Goal: Task Accomplishment & Management: Manage account settings

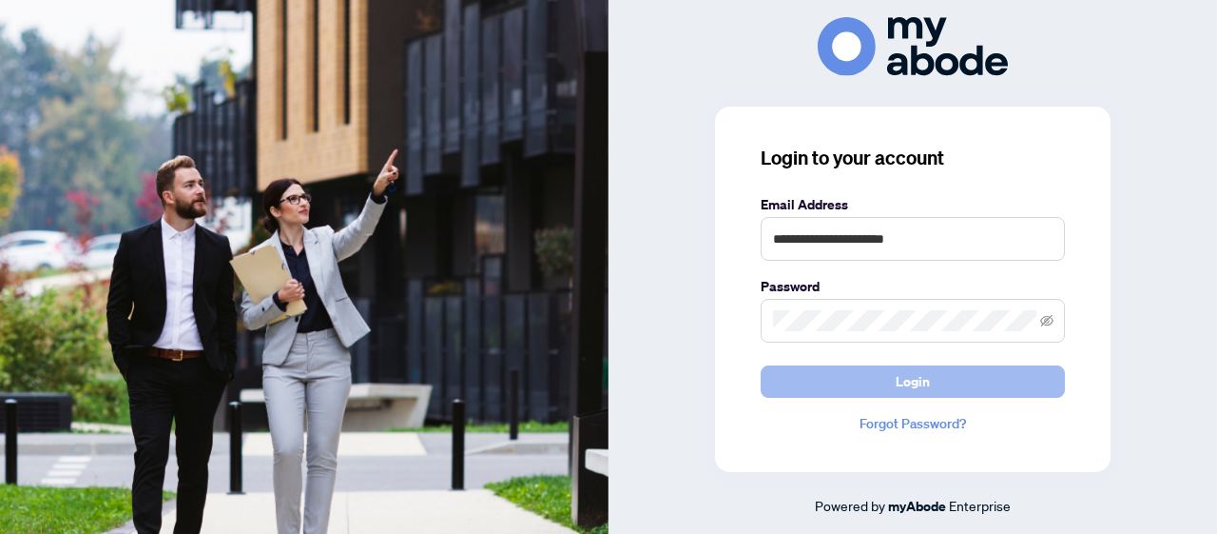
click at [849, 386] on button "Login" at bounding box center [913, 381] width 304 height 32
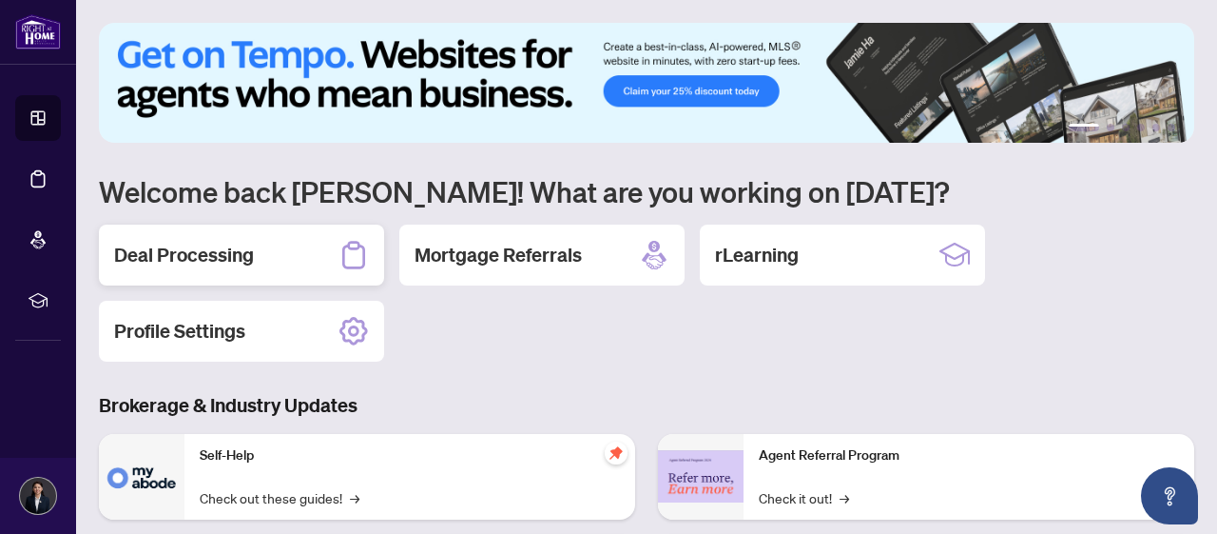
click at [278, 263] on div "Deal Processing" at bounding box center [241, 254] width 285 height 61
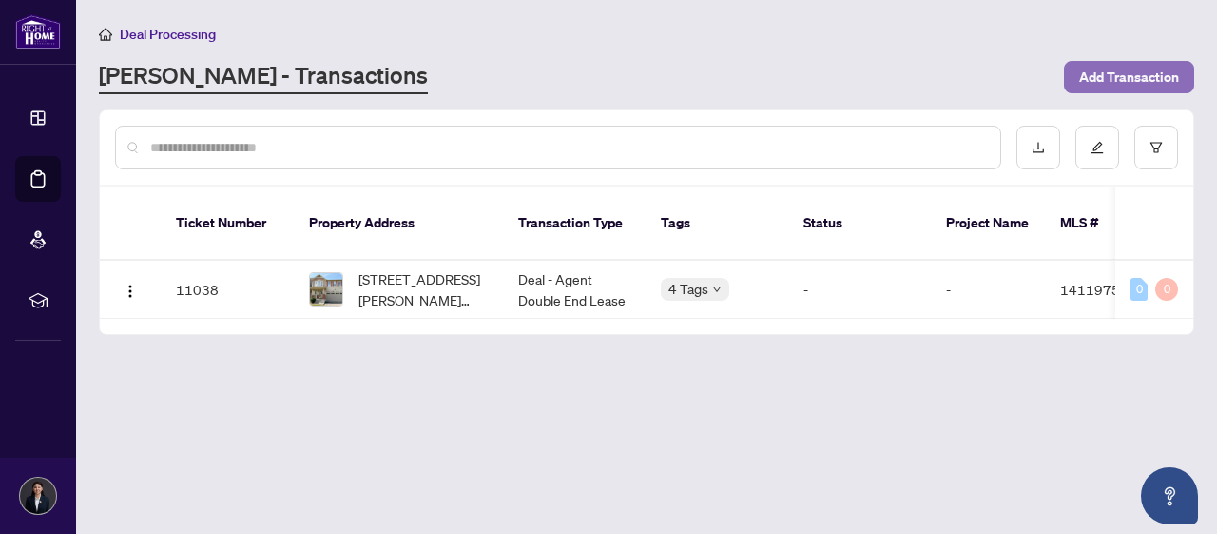
click at [1104, 82] on span "Add Transaction" at bounding box center [1129, 77] width 100 height 30
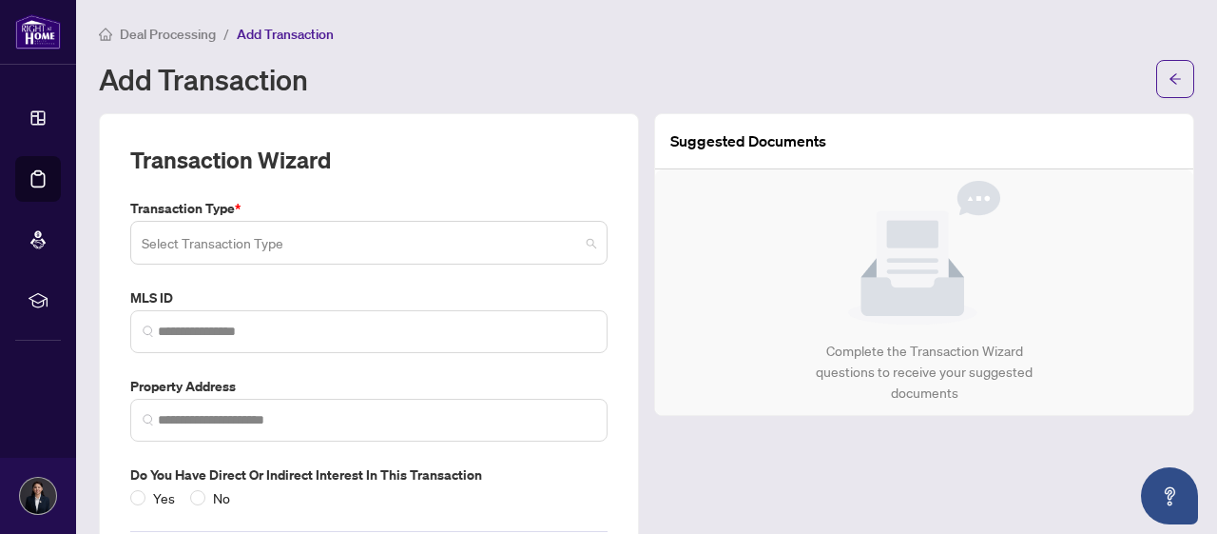
click at [410, 241] on input "search" at bounding box center [360, 245] width 437 height 42
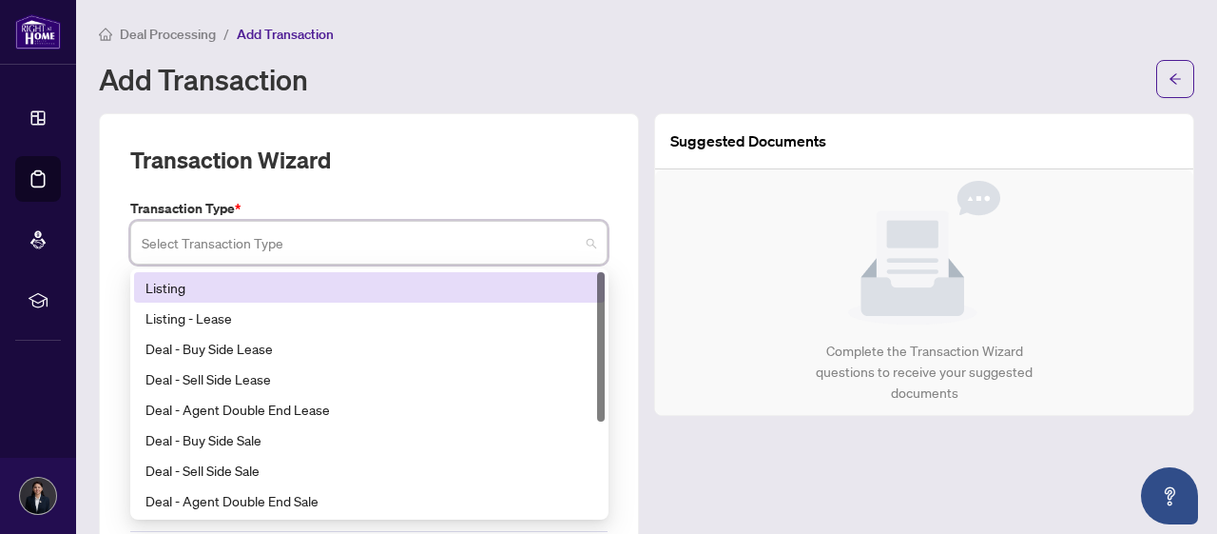
click at [391, 289] on div "Listing" at bounding box center [370, 287] width 448 height 21
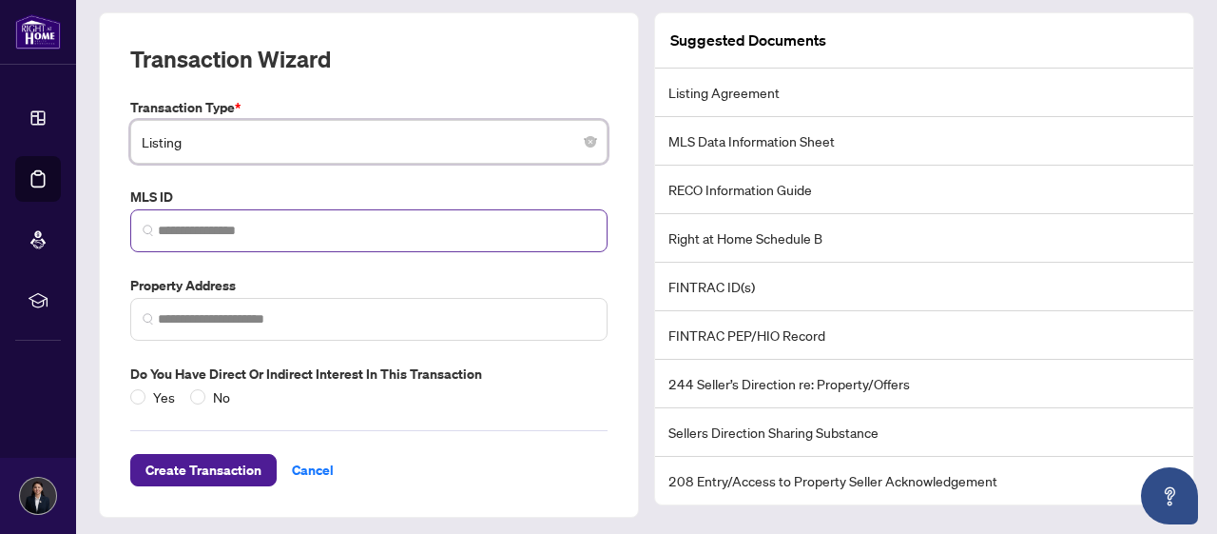
scroll to position [103, 0]
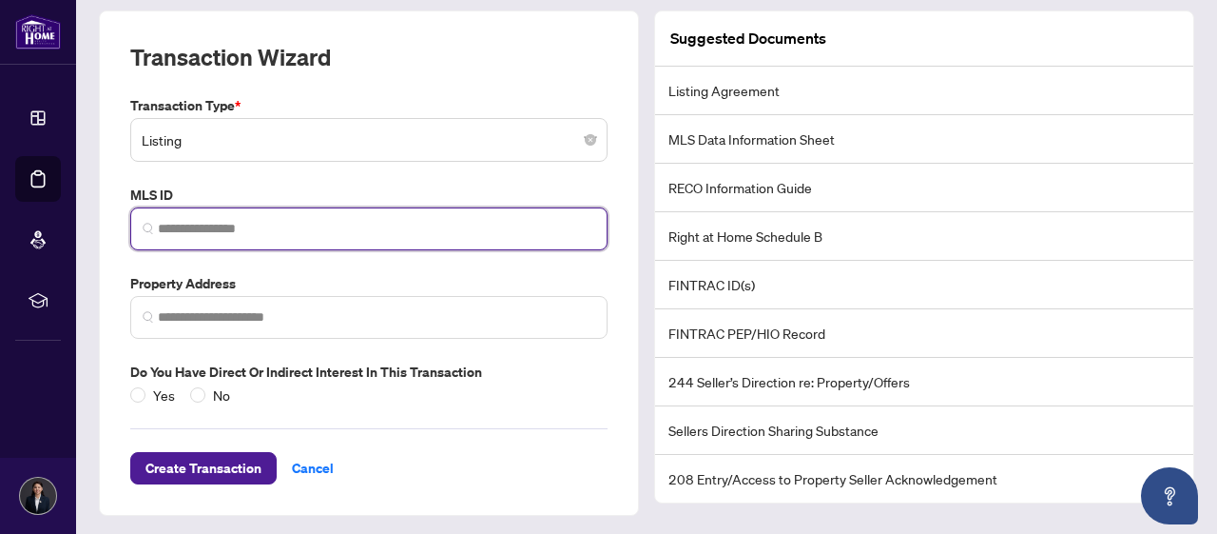
click at [213, 223] on input "search" at bounding box center [376, 229] width 437 height 20
paste input "*********"
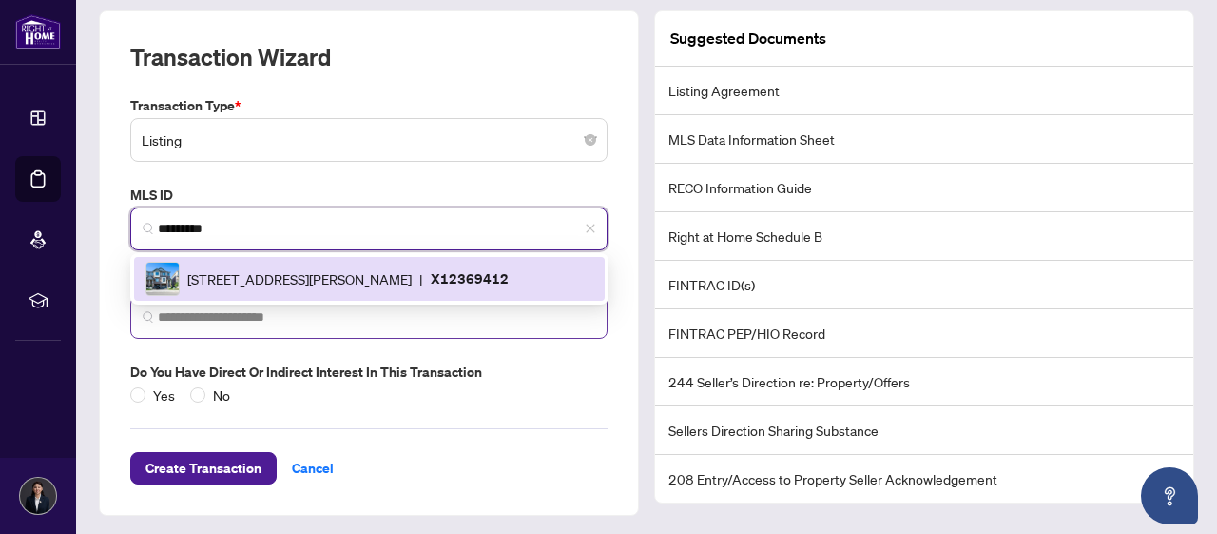
click at [359, 334] on span at bounding box center [368, 317] width 477 height 43
type input "*********"
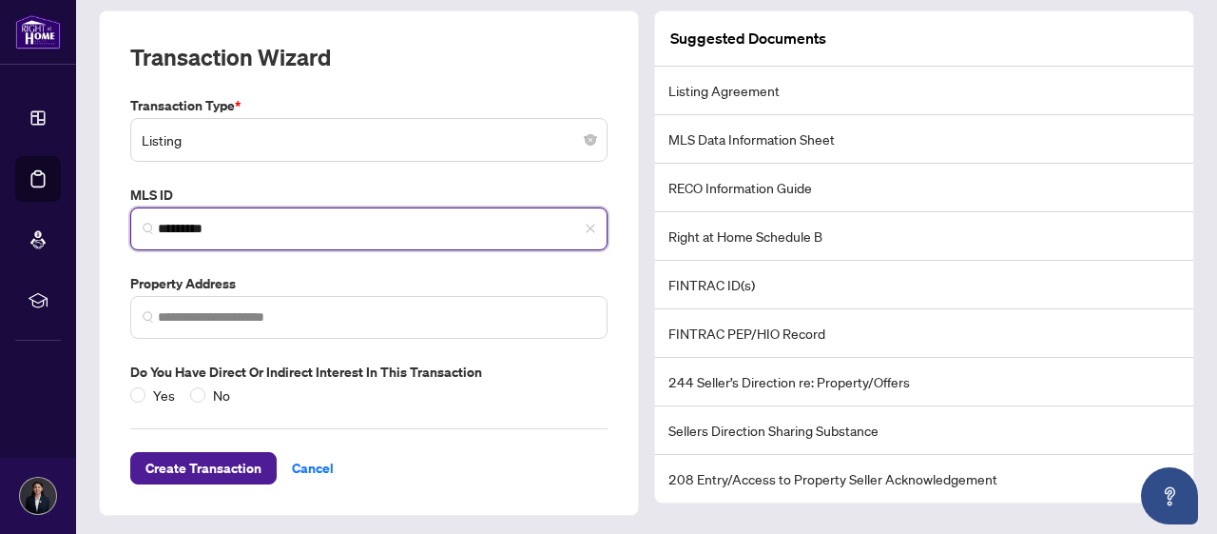
click at [329, 223] on input "*********" at bounding box center [376, 229] width 437 height 20
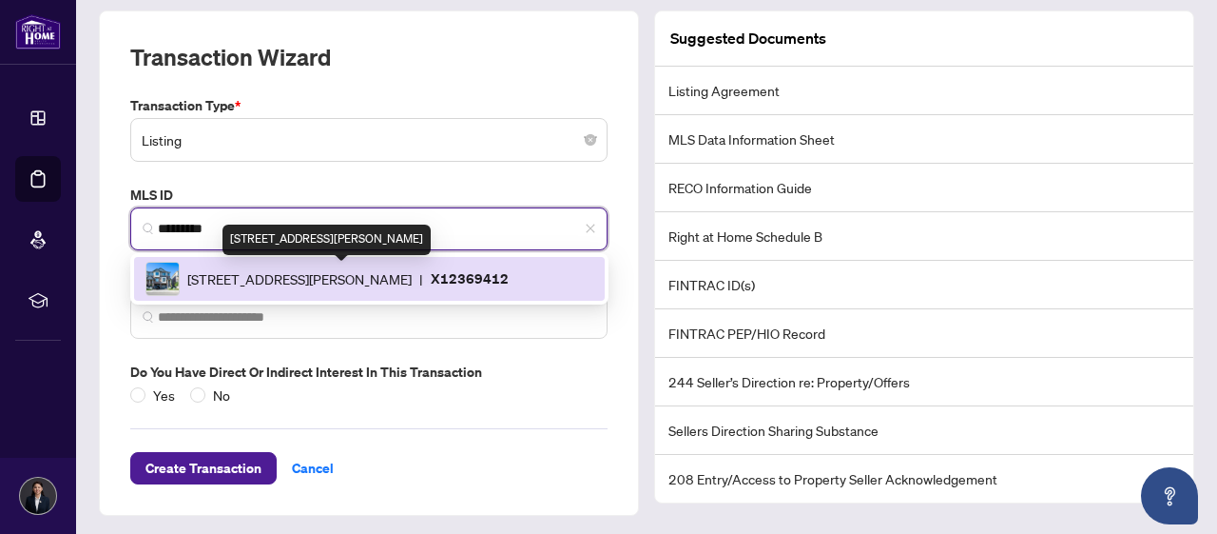
click at [371, 270] on span "[STREET_ADDRESS][PERSON_NAME]" at bounding box center [299, 278] width 224 height 21
type input "**********"
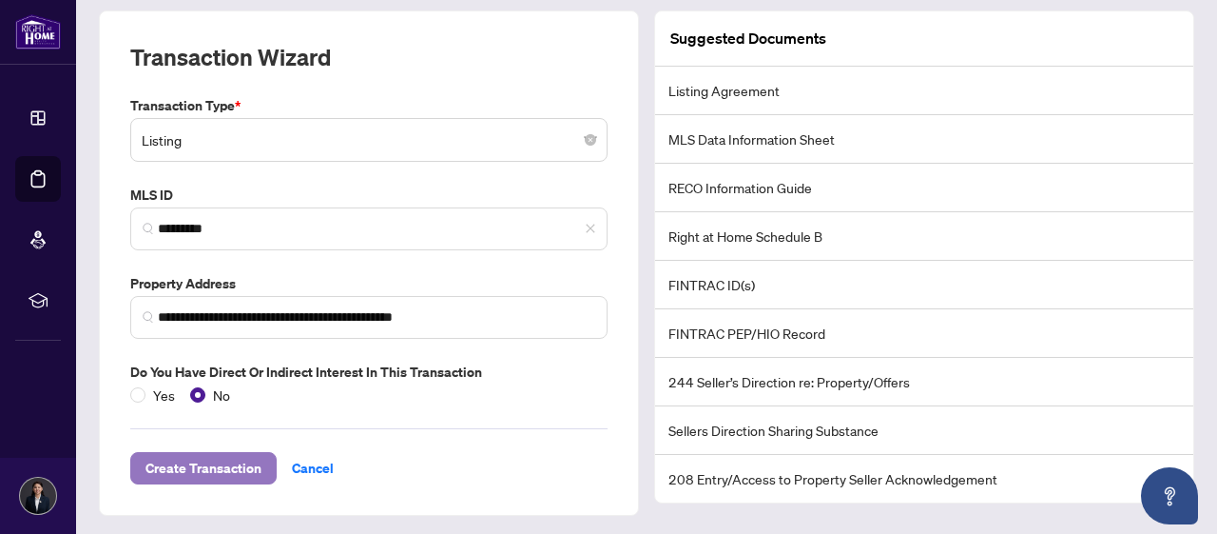
click at [252, 460] on span "Create Transaction" at bounding box center [204, 468] width 116 height 30
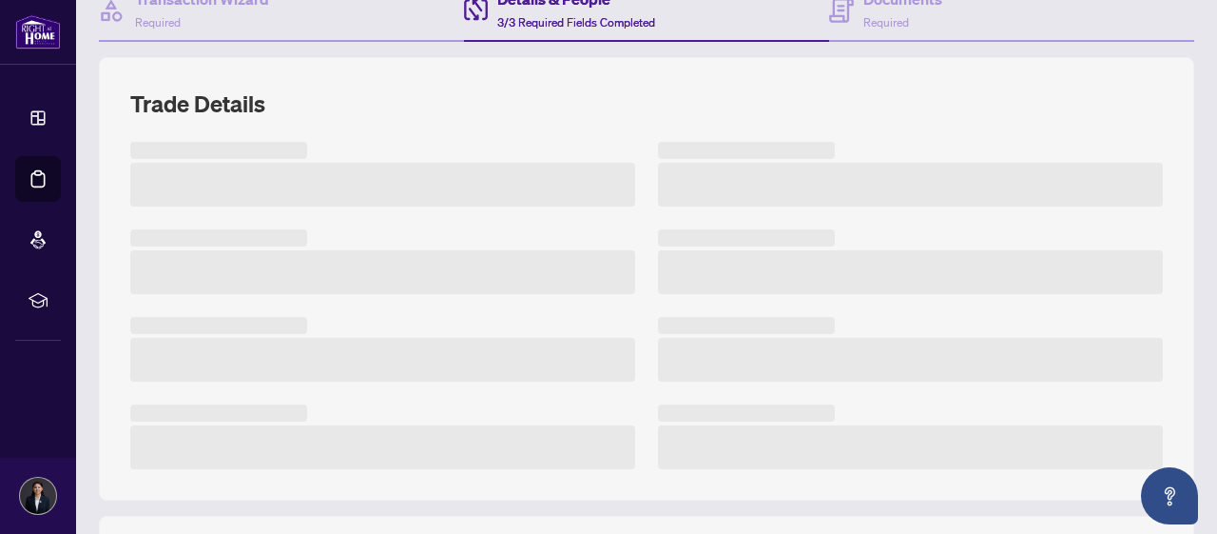
scroll to position [205, 0]
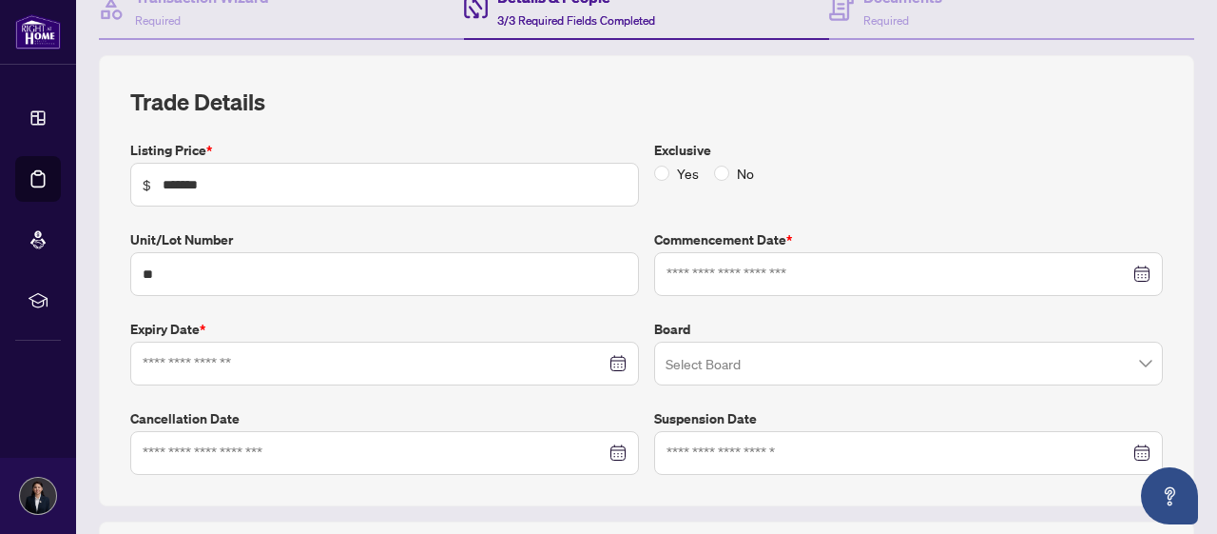
type input "**********"
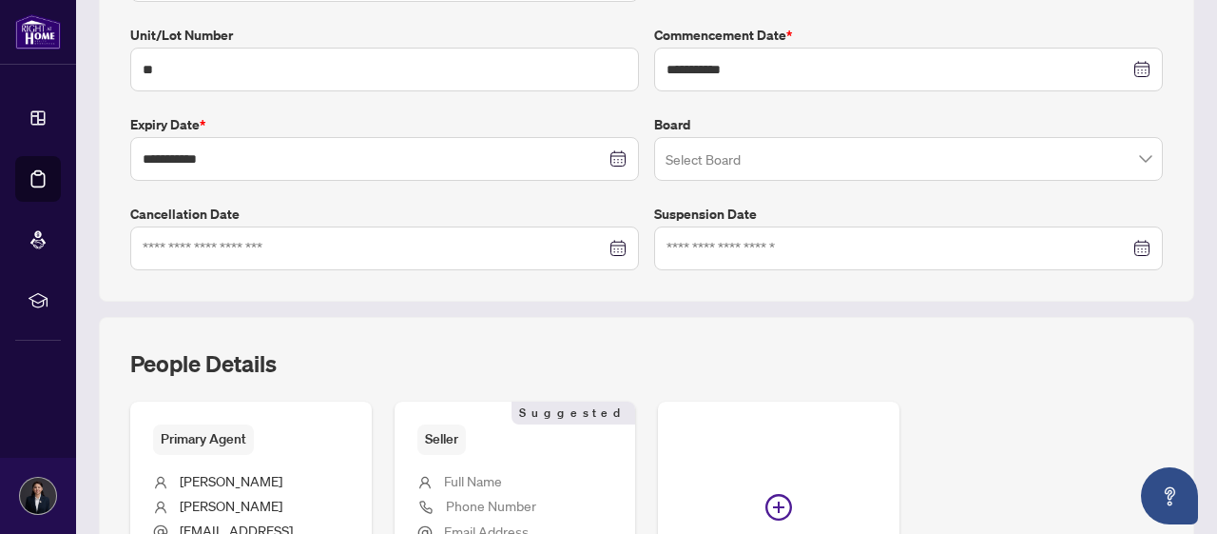
scroll to position [411, 0]
click at [1150, 159] on span at bounding box center [909, 158] width 486 height 36
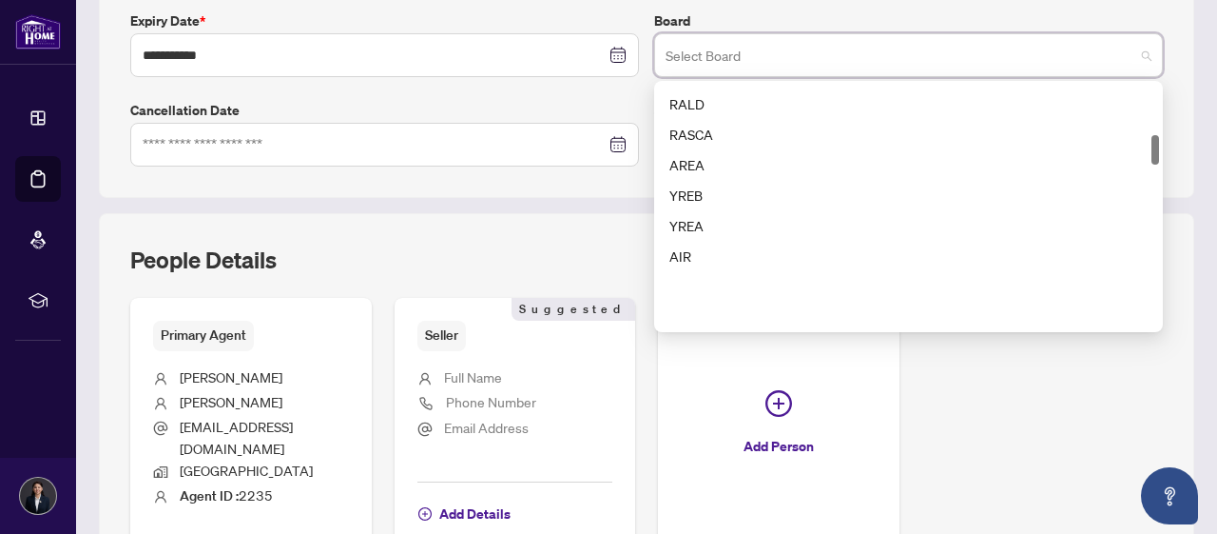
scroll to position [103, 0]
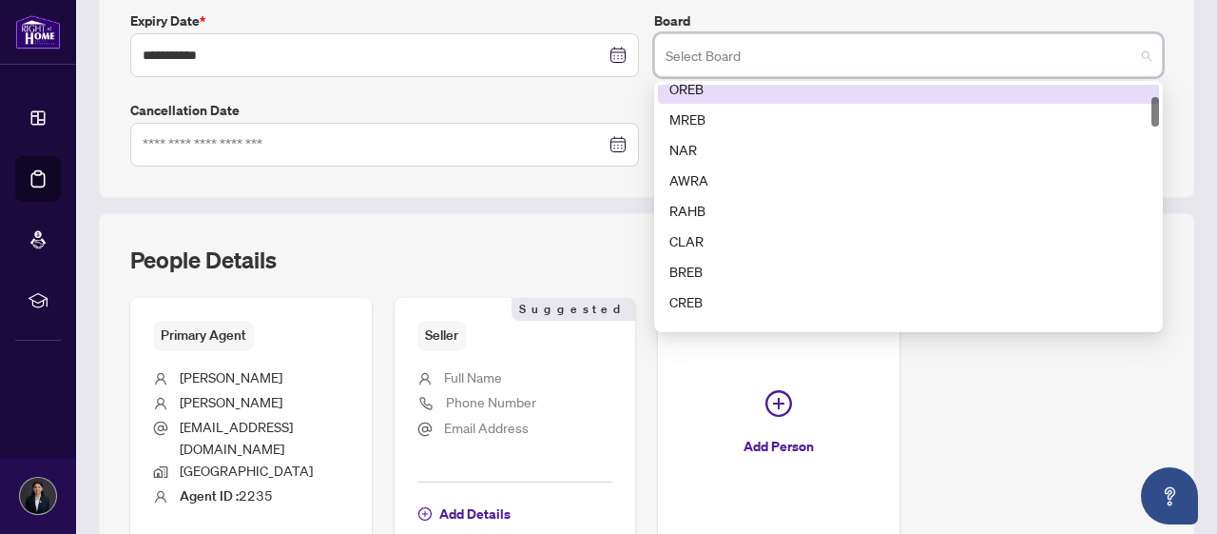
click at [701, 85] on div "OREB" at bounding box center [909, 88] width 478 height 21
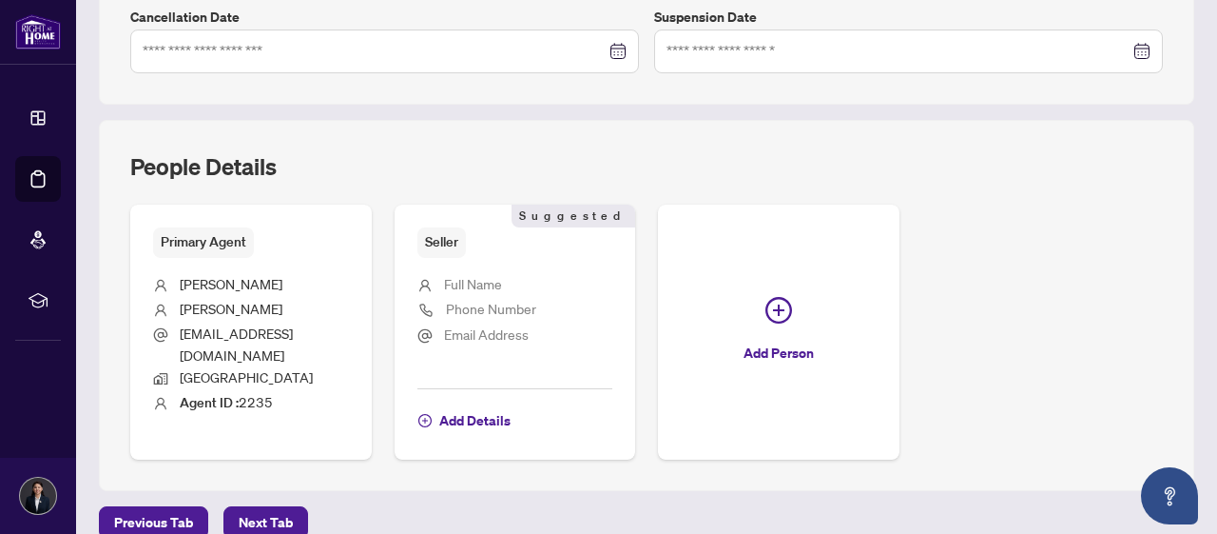
scroll to position [608, 0]
click at [265, 507] on span "Next Tab" at bounding box center [266, 521] width 54 height 30
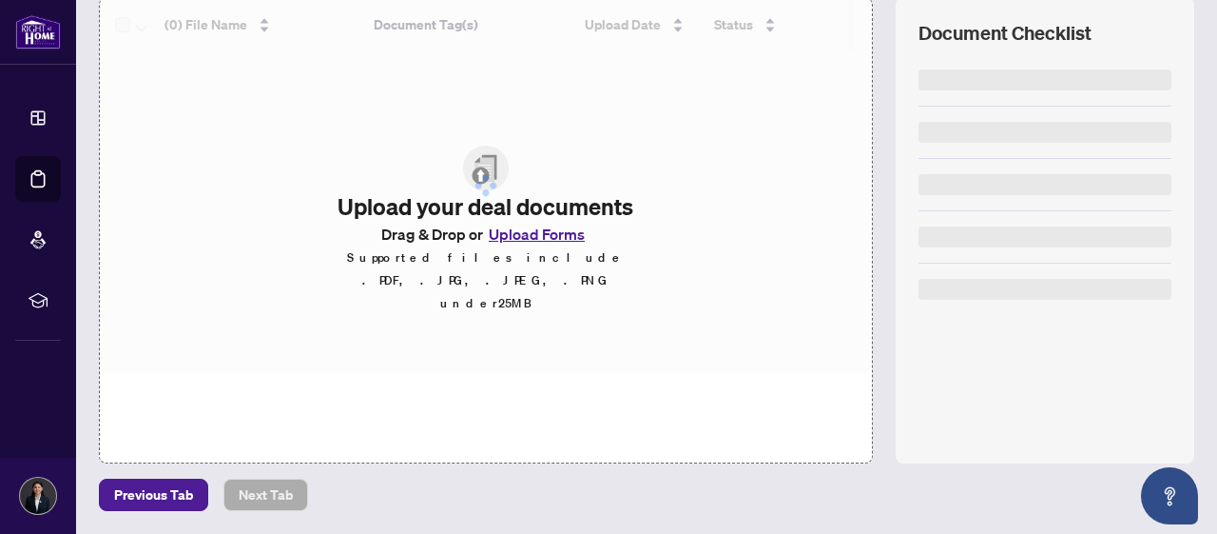
scroll to position [260, 0]
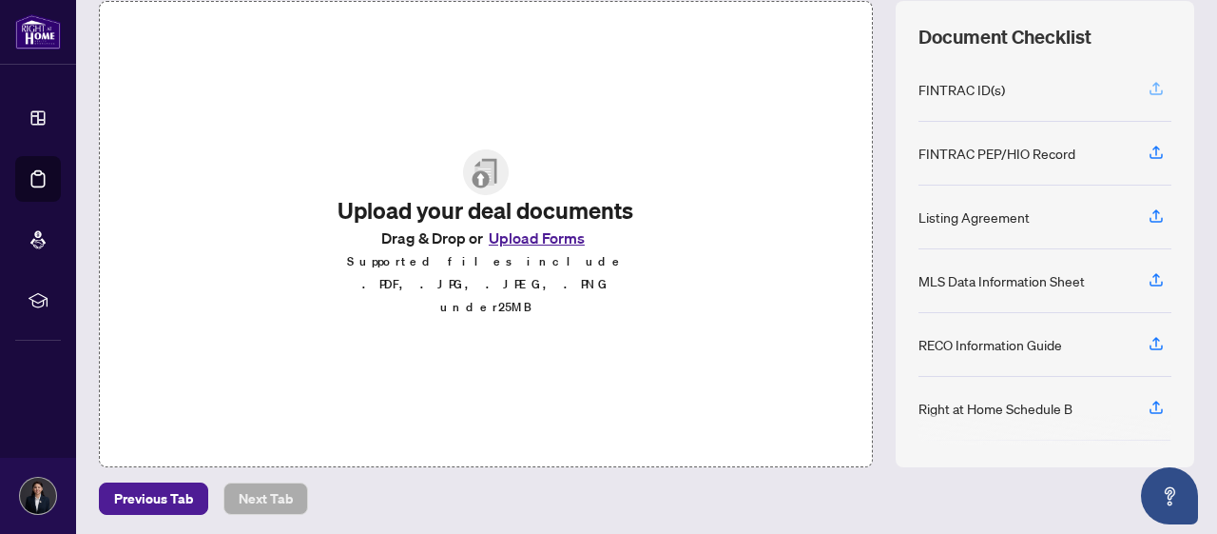
click at [1157, 88] on icon "button" at bounding box center [1157, 87] width 8 height 10
click at [559, 250] on button "Upload Forms" at bounding box center [536, 237] width 107 height 25
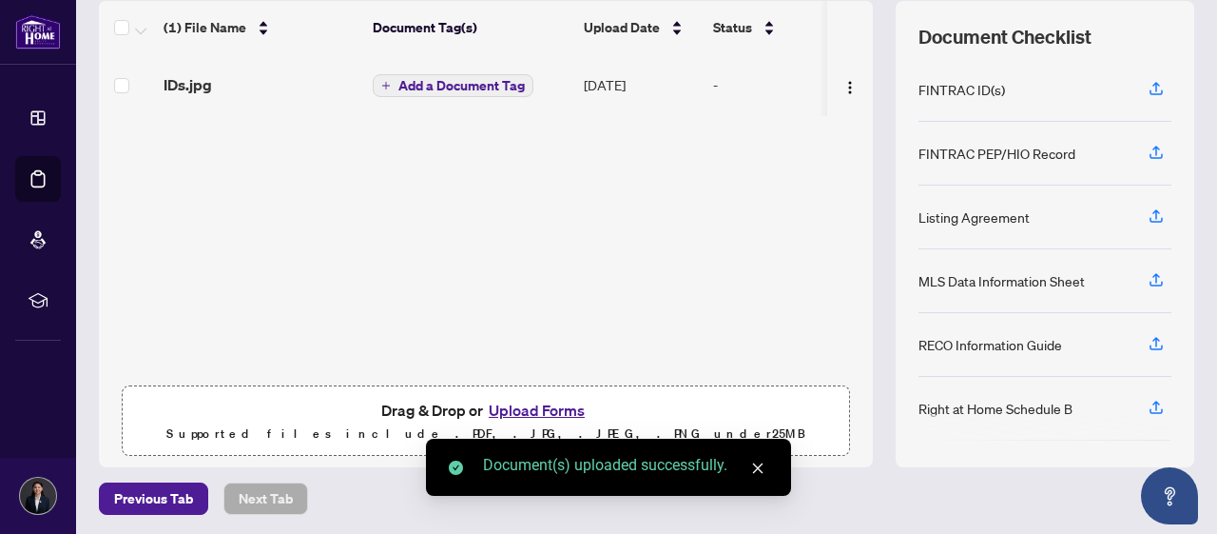
scroll to position [157, 0]
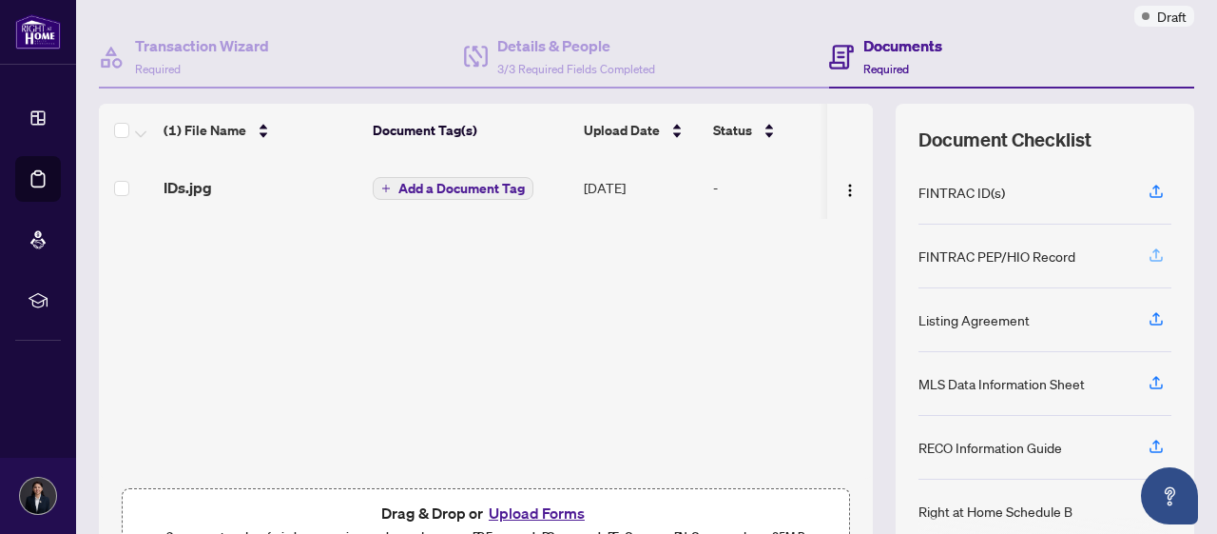
click at [1158, 253] on icon "button" at bounding box center [1156, 254] width 17 height 17
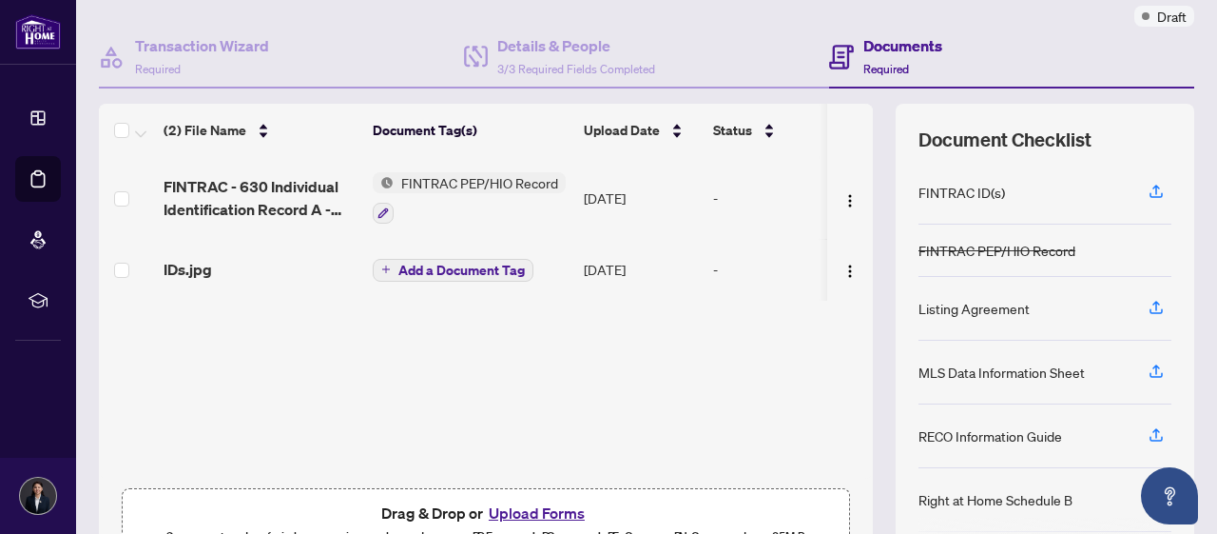
click at [425, 269] on span "Add a Document Tag" at bounding box center [461, 269] width 126 height 13
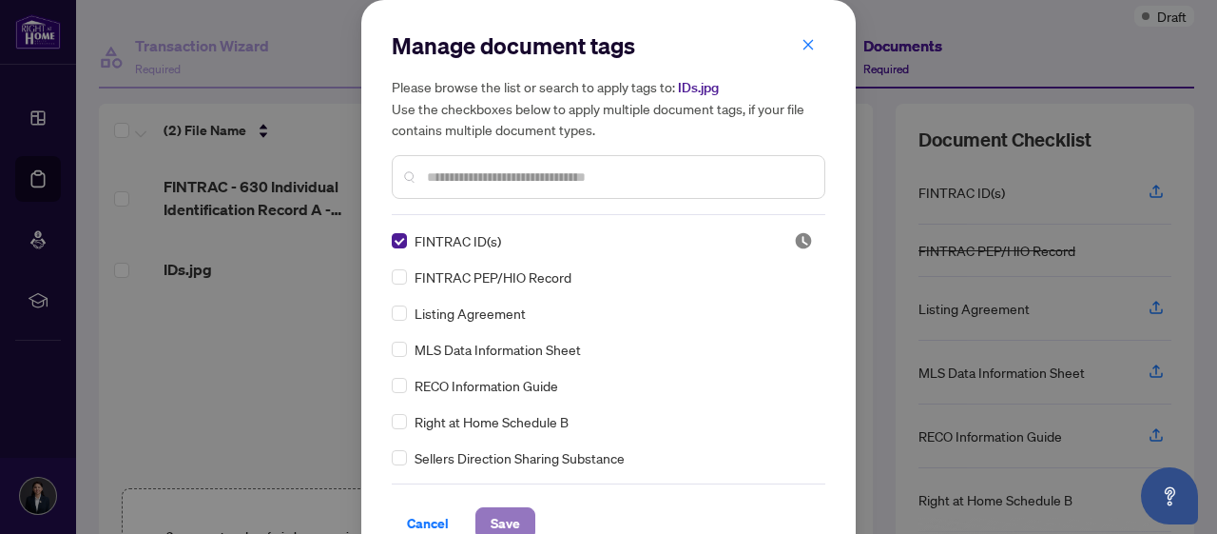
click at [508, 515] on span "Save" at bounding box center [505, 523] width 29 height 30
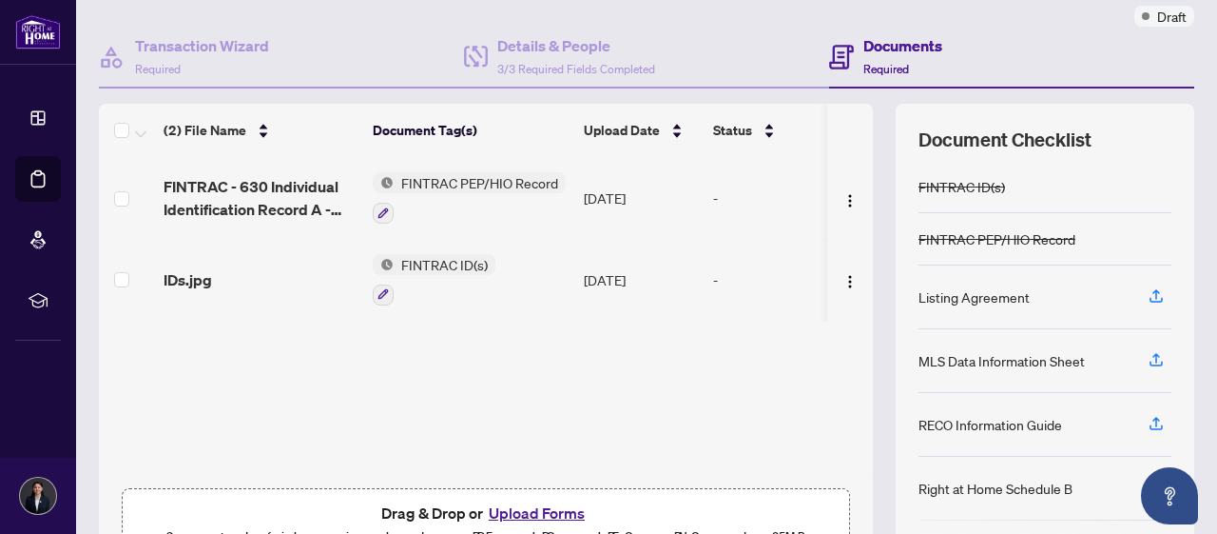
drag, startPoint x: 547, startPoint y: 510, endPoint x: 688, endPoint y: 471, distance: 146.1
click at [688, 471] on div "(2) File Name Document Tag(s) Upload Date Status FINTRAC - 630 Individual Ident…" at bounding box center [486, 337] width 774 height 466
click at [1117, 241] on div "FINTRAC PEP/HIO Record" at bounding box center [1045, 239] width 253 height 52
click at [526, 505] on button "Upload Forms" at bounding box center [536, 512] width 107 height 25
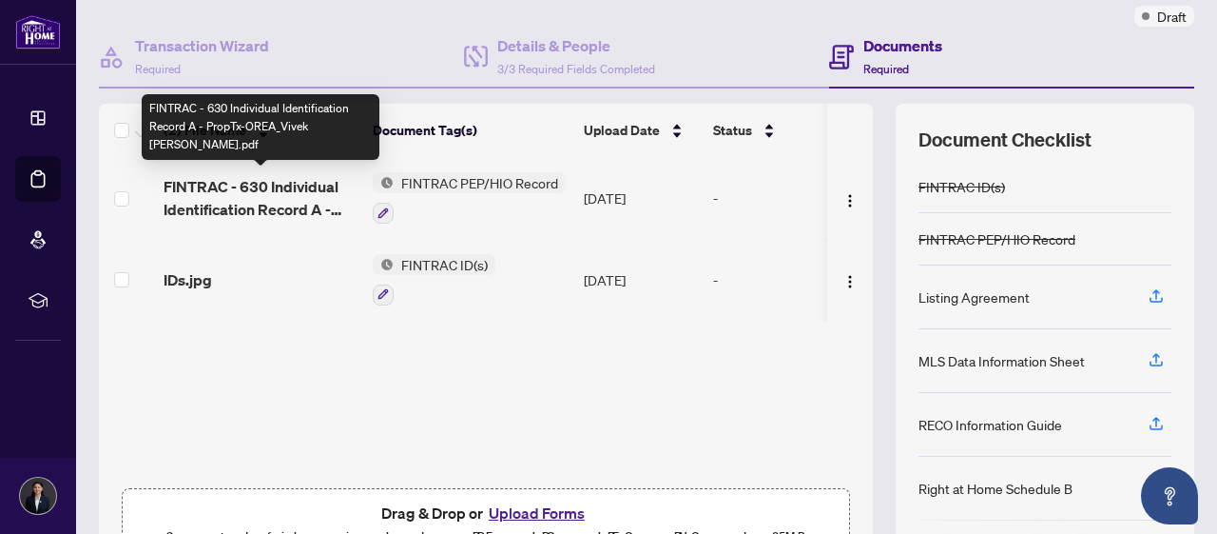
click at [311, 192] on span "FINTRAC - 630 Individual Identification Record A - PropTx-OREA_Vivek [PERSON_NA…" at bounding box center [261, 198] width 194 height 46
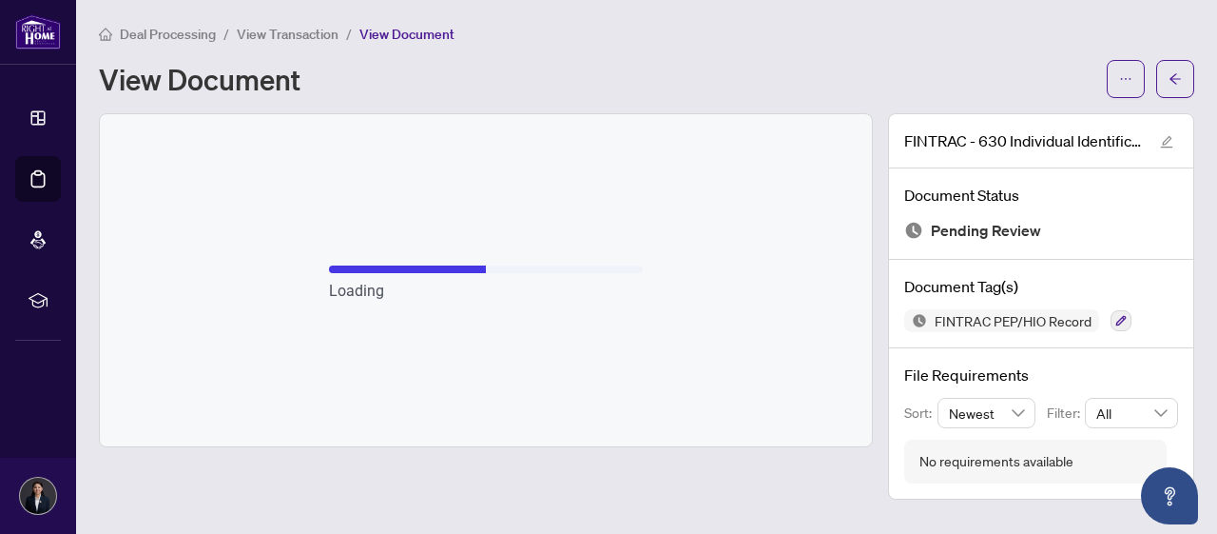
click at [283, 33] on span "View Transaction" at bounding box center [288, 34] width 102 height 17
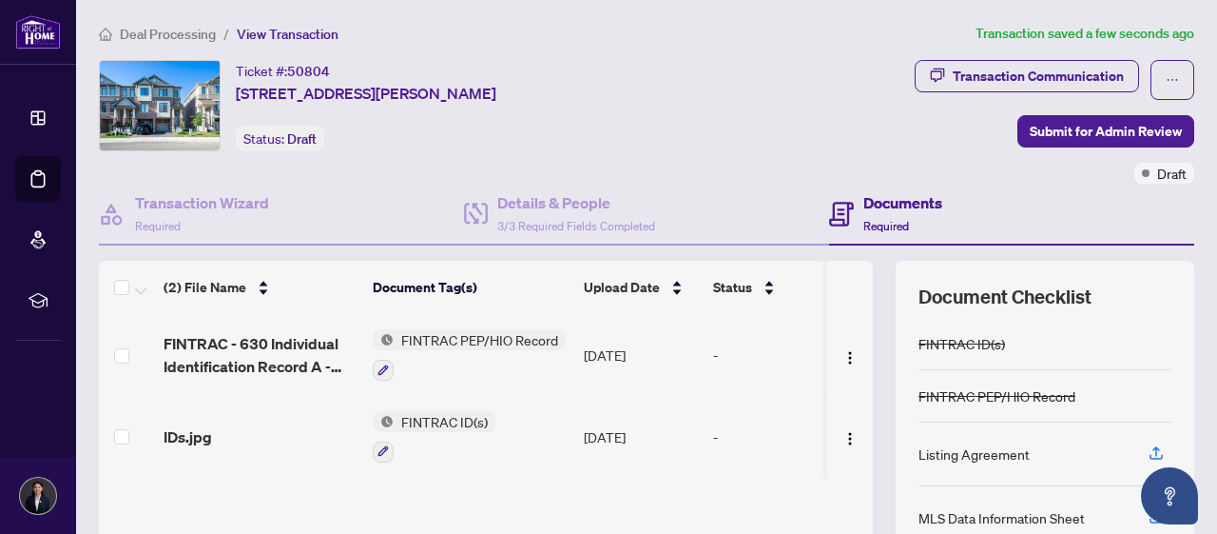
scroll to position [205, 0]
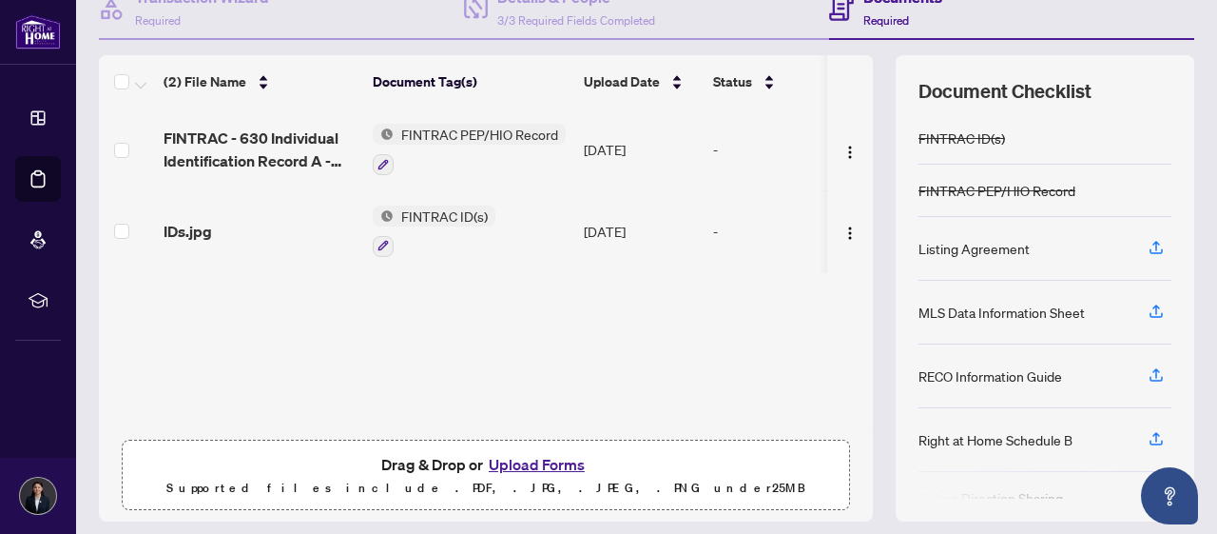
click at [560, 463] on button "Upload Forms" at bounding box center [536, 464] width 107 height 25
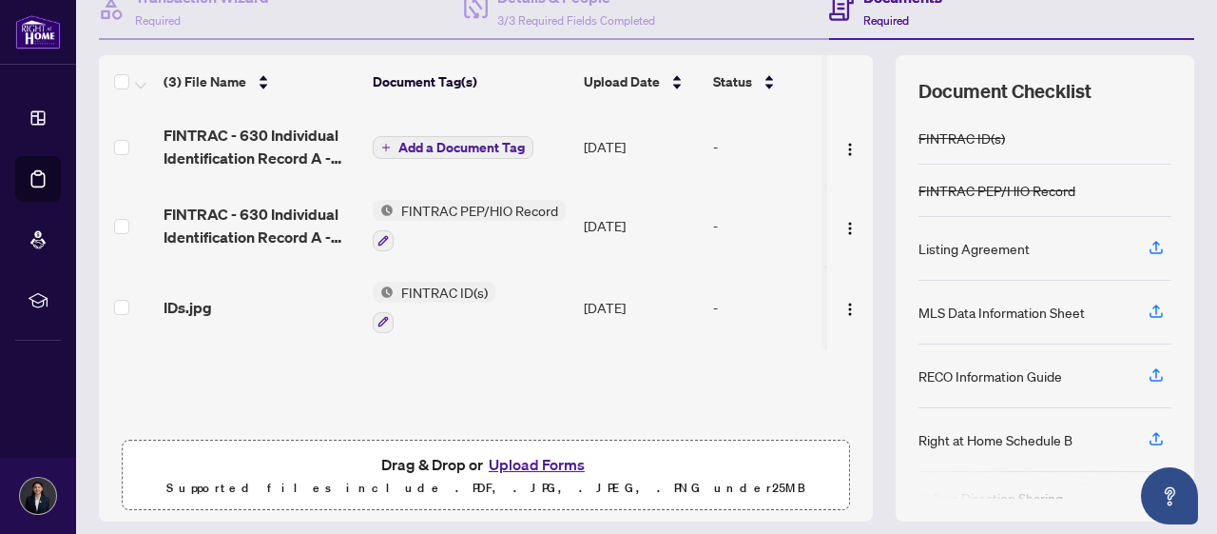
click at [505, 136] on button "Add a Document Tag" at bounding box center [453, 147] width 161 height 23
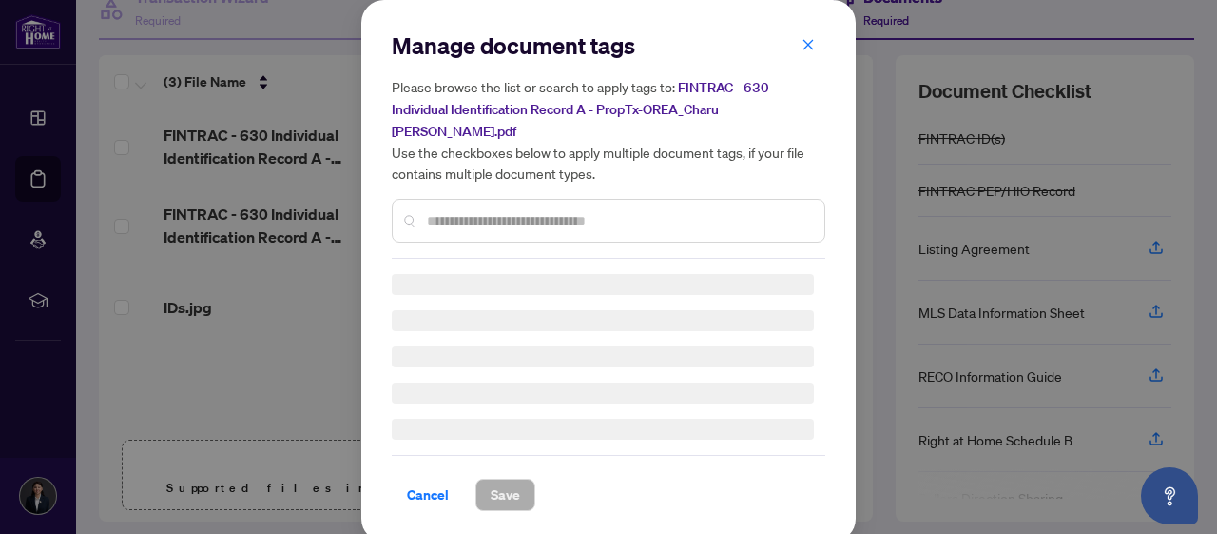
click at [534, 208] on div at bounding box center [609, 221] width 434 height 44
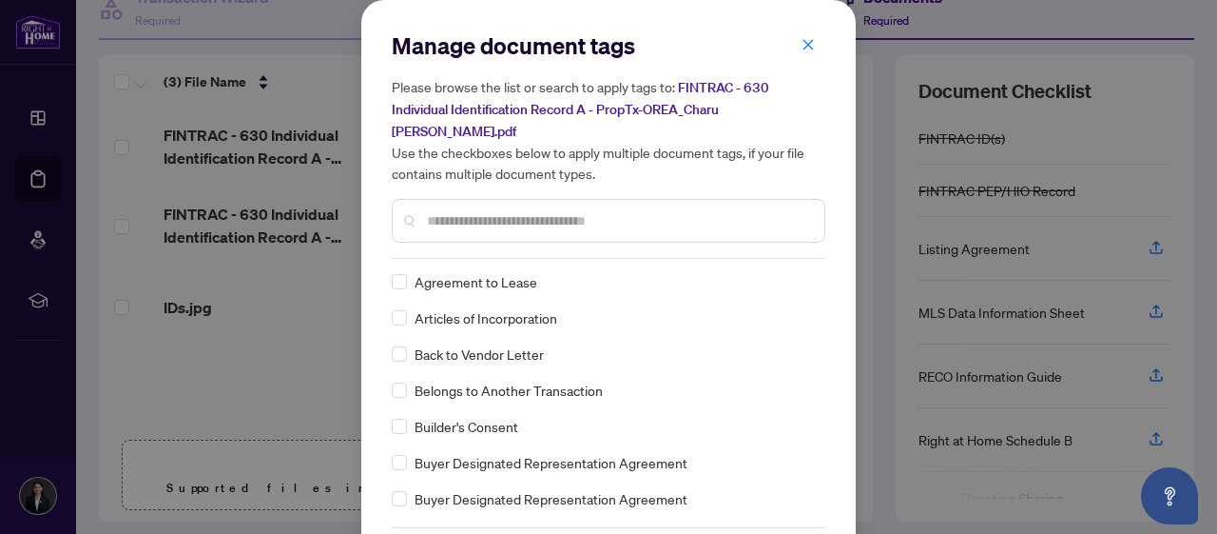
scroll to position [822, 0]
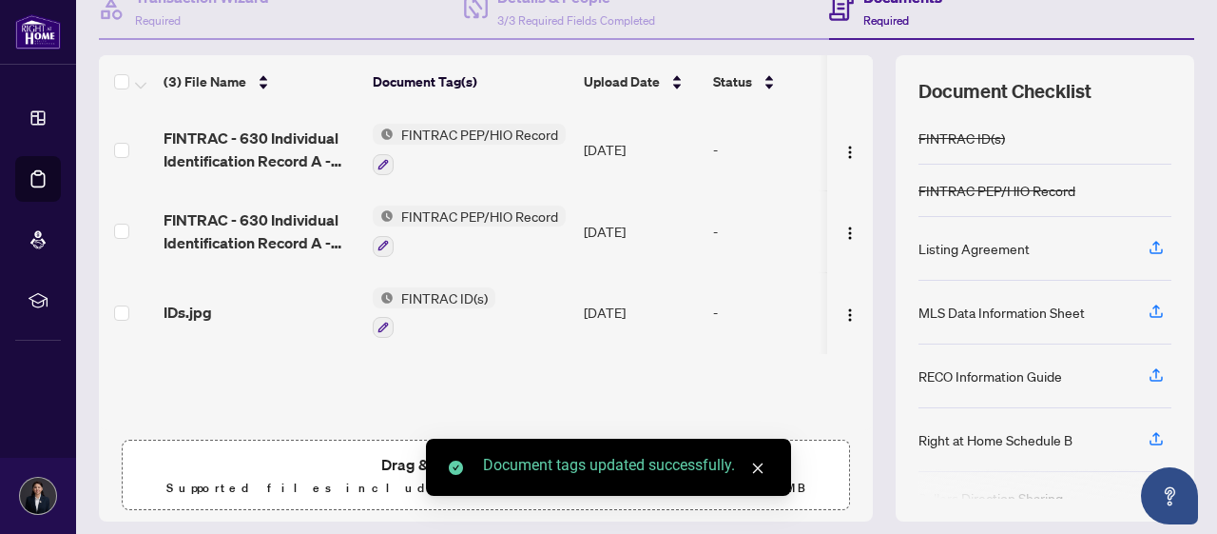
scroll to position [260, 0]
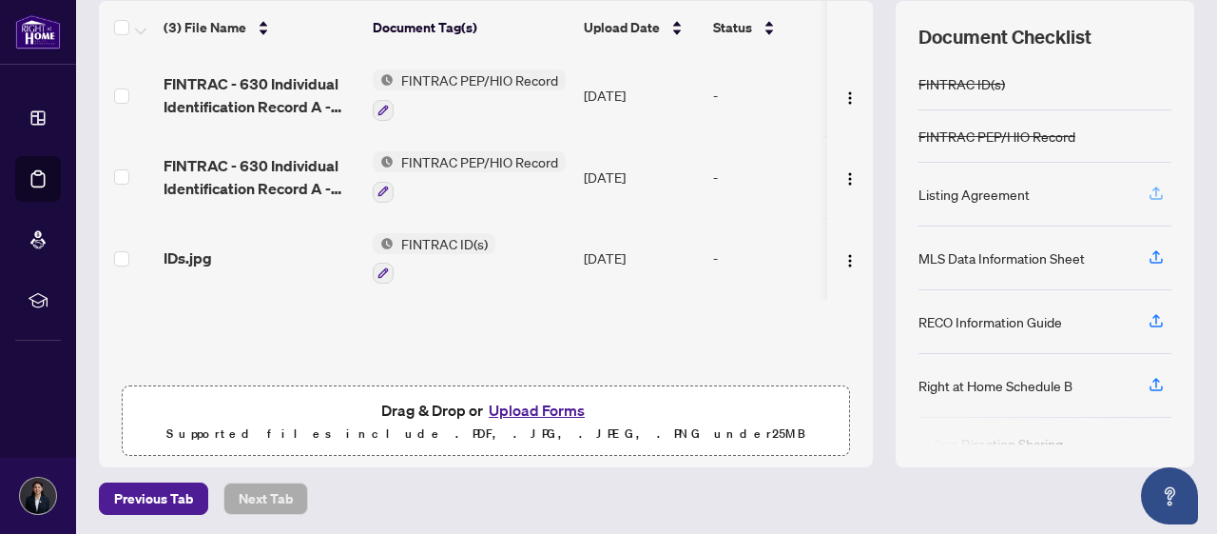
click at [1154, 189] on icon "button" at bounding box center [1156, 193] width 17 height 17
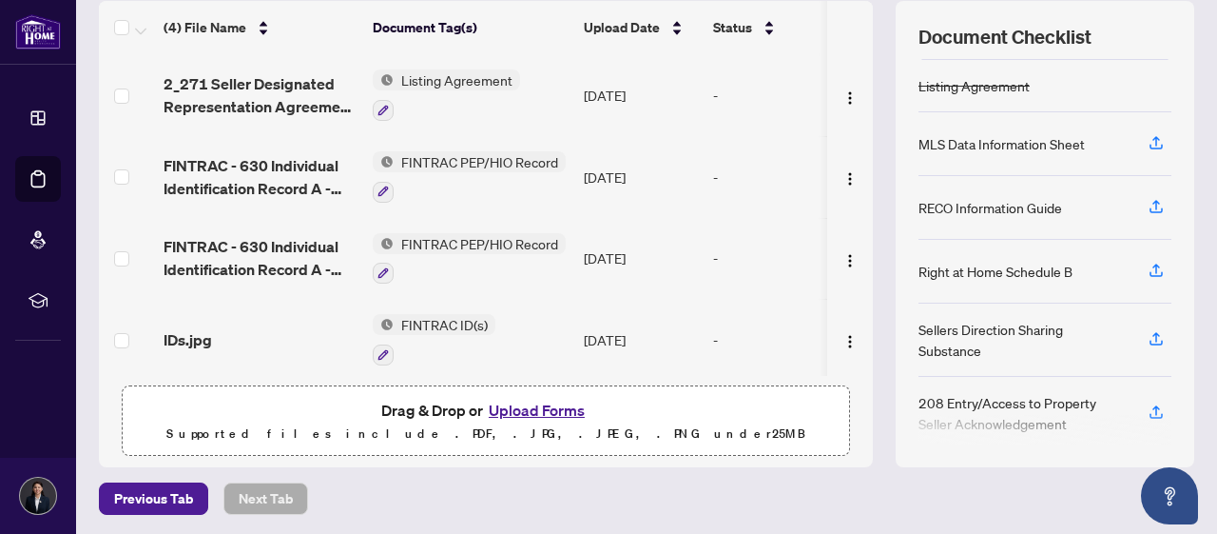
scroll to position [0, 0]
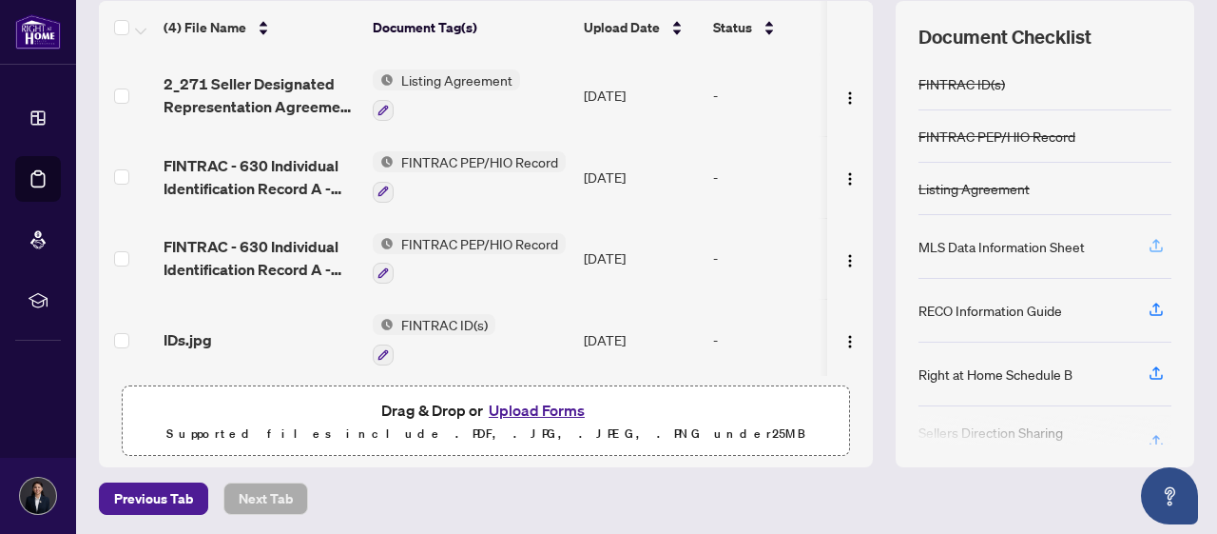
click at [1151, 246] on icon "button" at bounding box center [1156, 248] width 13 height 5
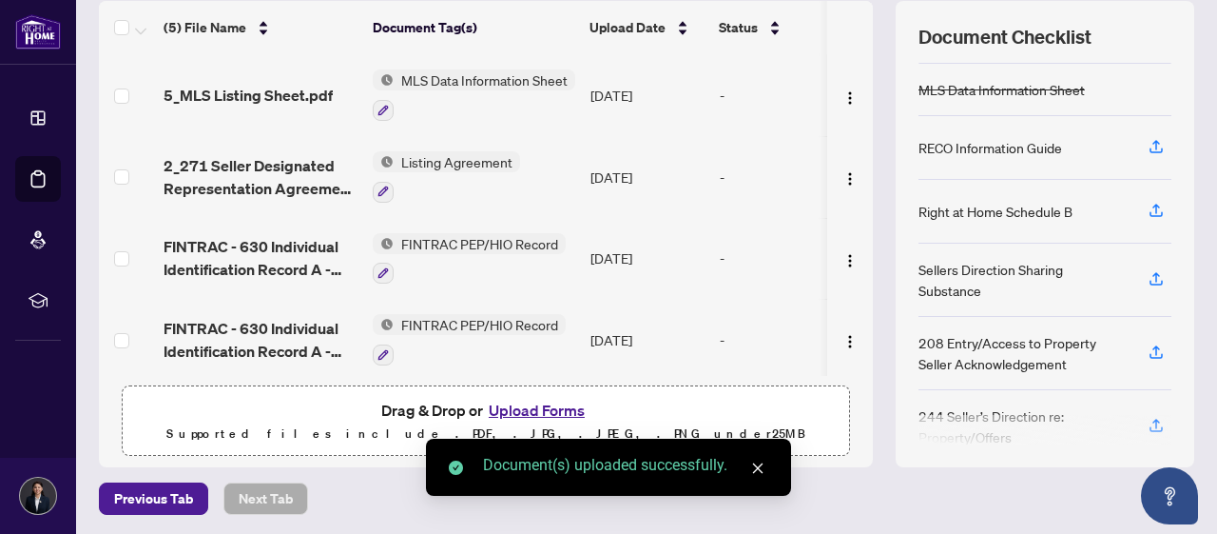
scroll to position [173, 0]
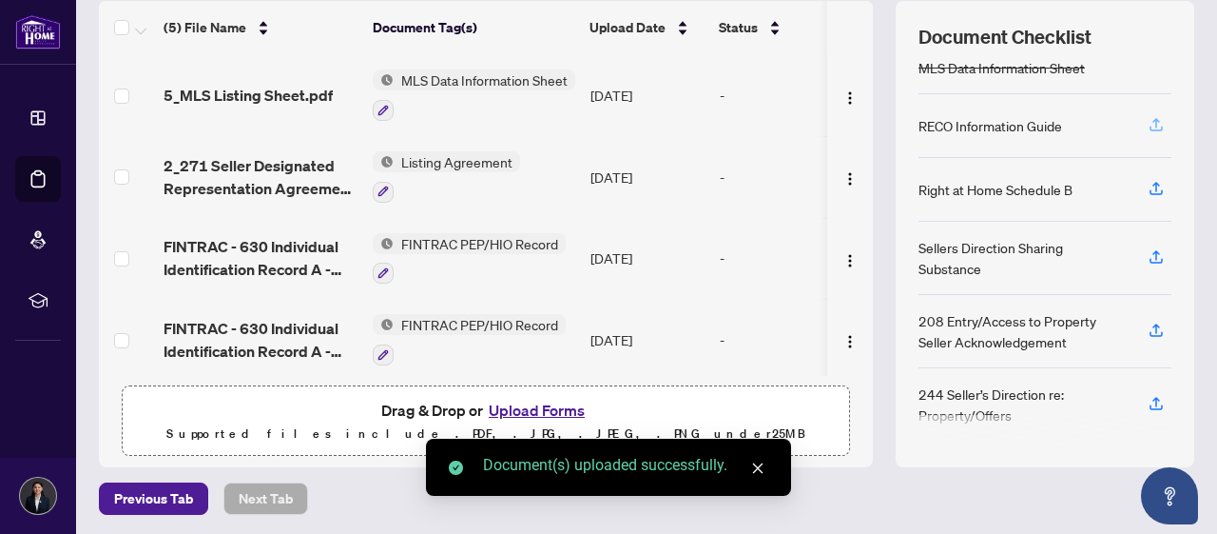
click at [1156, 121] on icon "button" at bounding box center [1156, 124] width 17 height 17
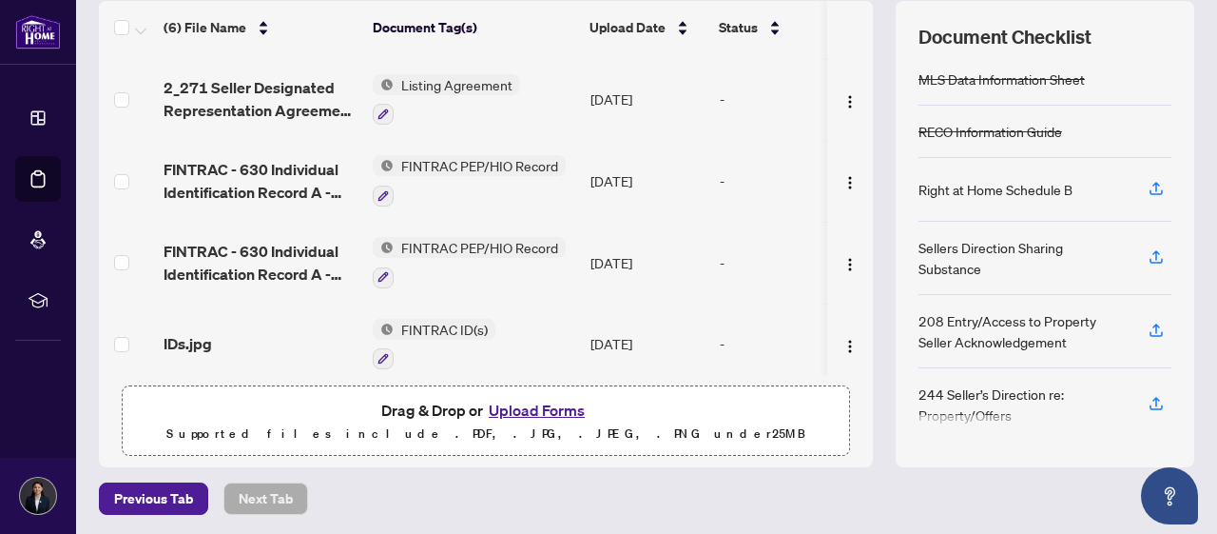
scroll to position [164, 0]
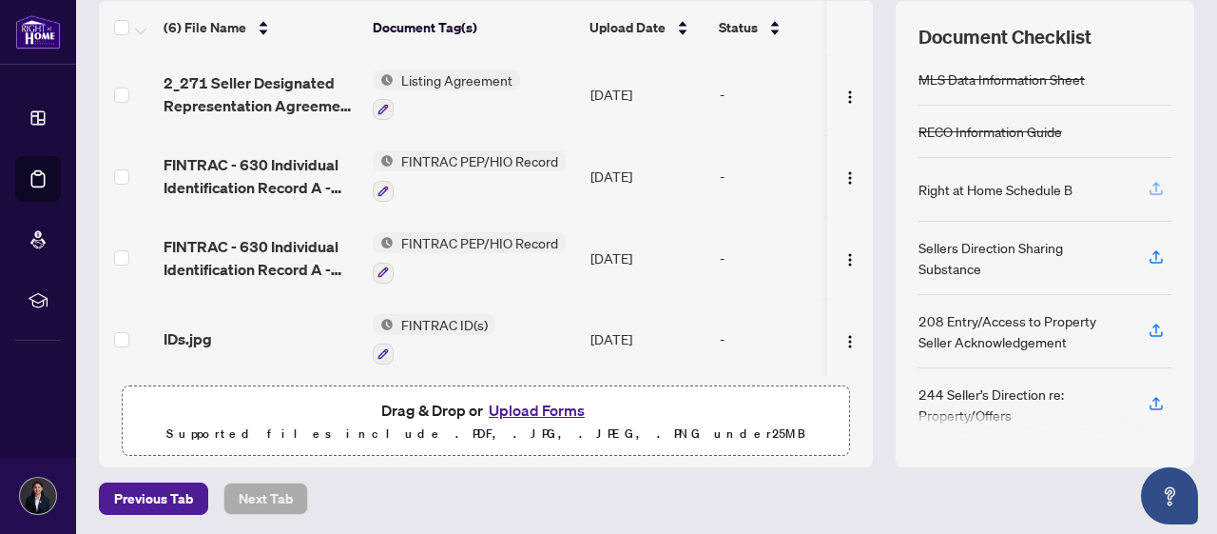
click at [1143, 185] on button "button" at bounding box center [1156, 189] width 30 height 32
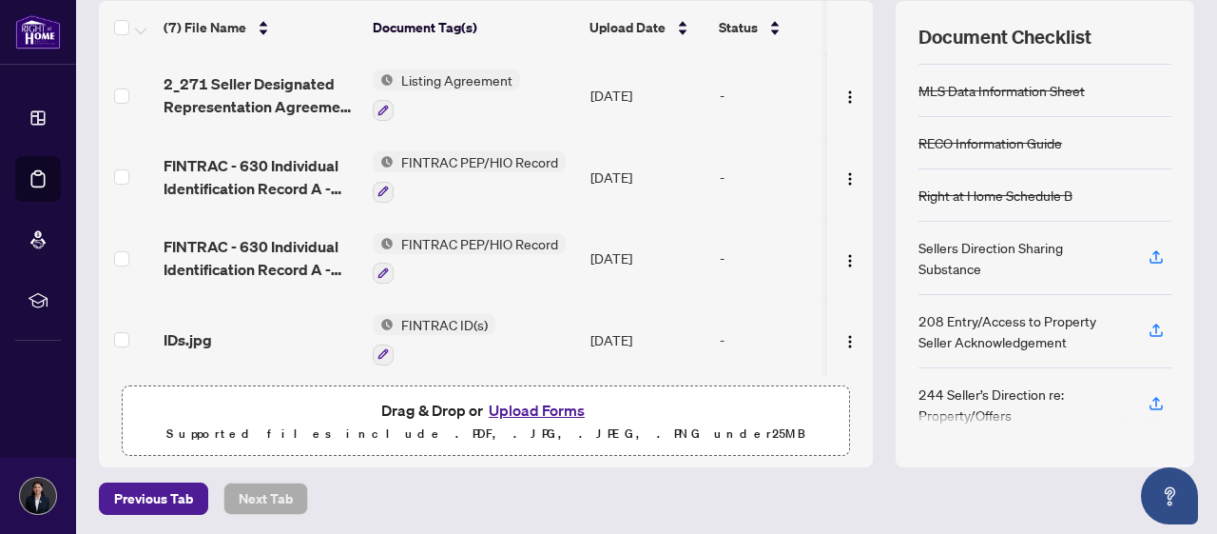
scroll to position [151, 0]
drag, startPoint x: 1156, startPoint y: 402, endPoint x: 1015, endPoint y: 411, distance: 141.0
click at [1027, 406] on div "244 Seller’s Direction re: Property/Offers" at bounding box center [1045, 403] width 253 height 72
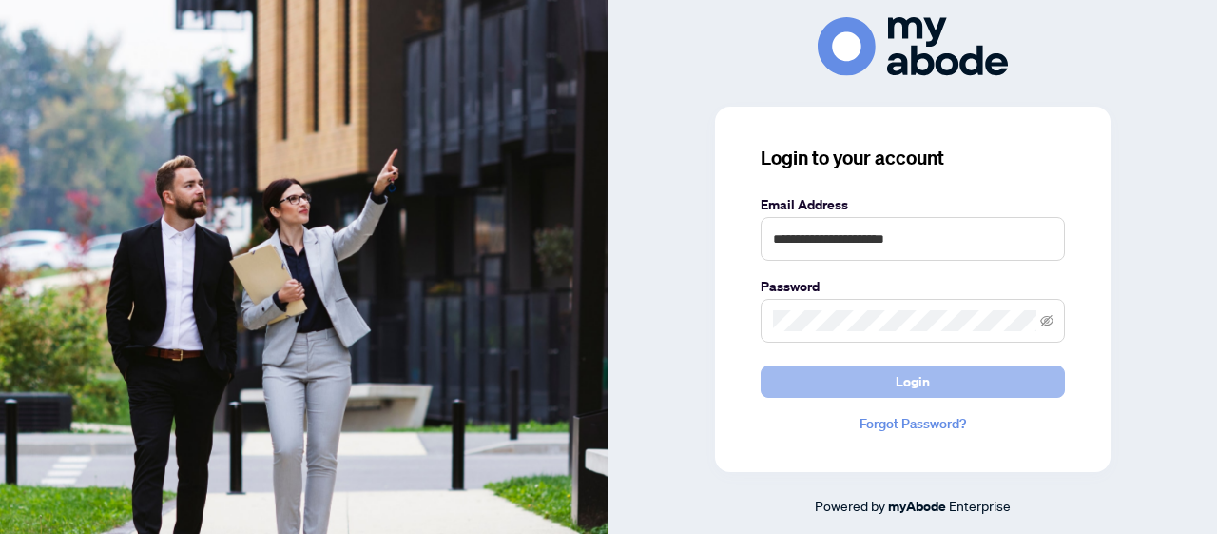
click at [886, 377] on button "Login" at bounding box center [913, 381] width 304 height 32
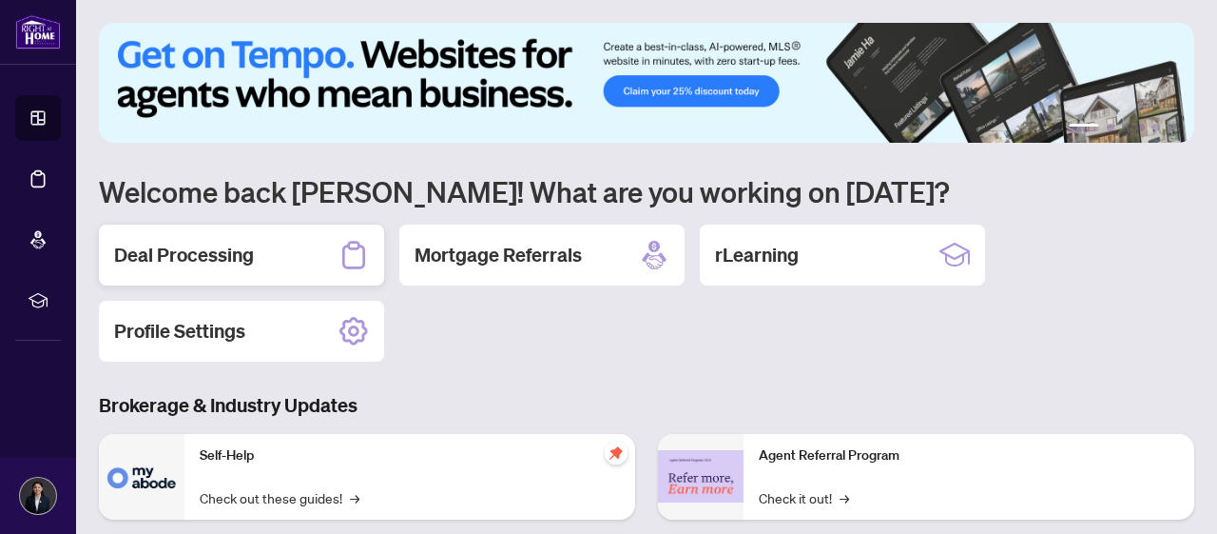
click at [304, 250] on div "Deal Processing" at bounding box center [241, 254] width 285 height 61
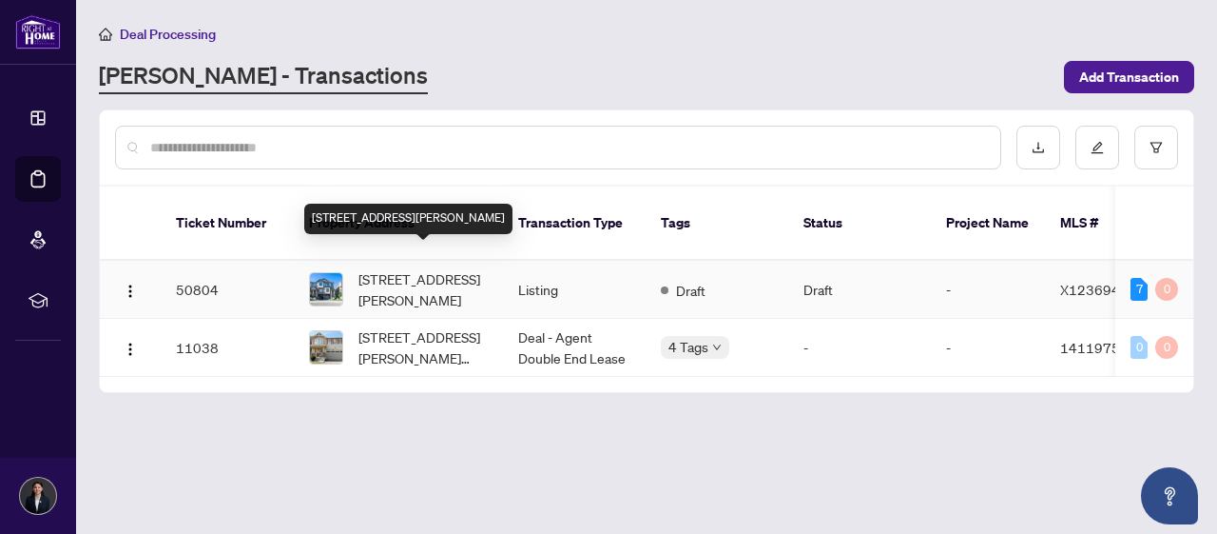
click at [393, 268] on span "[STREET_ADDRESS][PERSON_NAME]" at bounding box center [423, 289] width 129 height 42
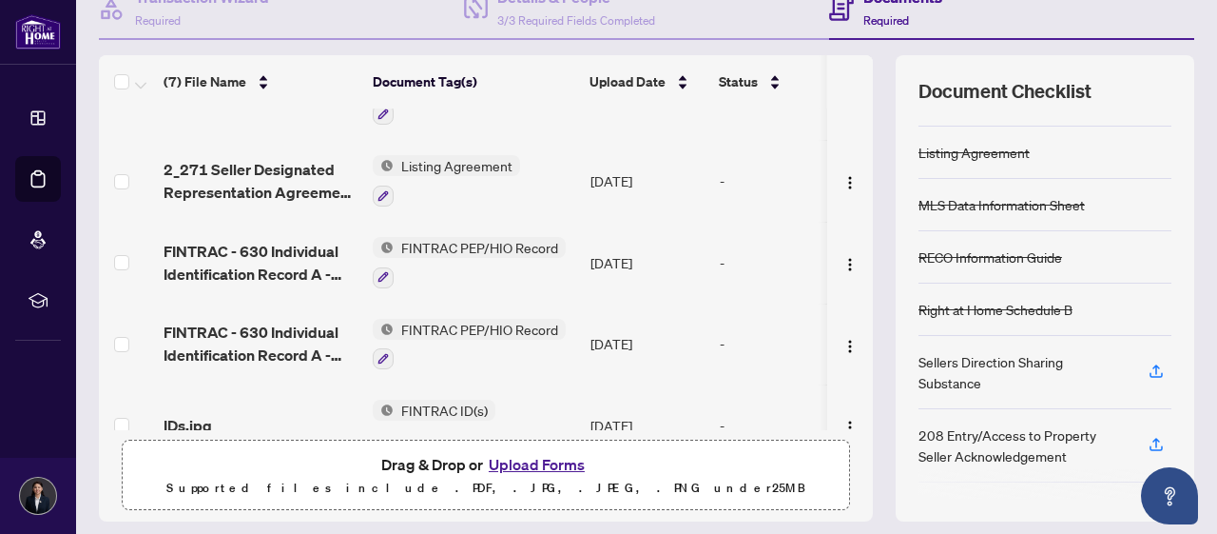
scroll to position [151, 0]
